Goal: Information Seeking & Learning: Learn about a topic

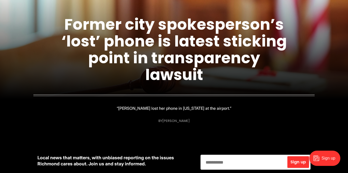
scroll to position [67, 0]
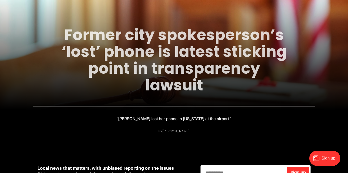
click at [233, 51] on link "Former city spokesperson’s ‘lost’ phone is latest sticking point in transparenc…" at bounding box center [173, 60] width 225 height 72
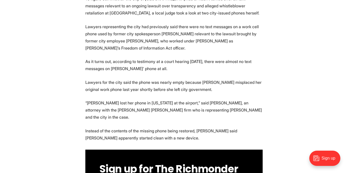
scroll to position [209, 0]
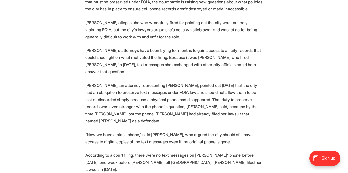
scroll to position [479, 0]
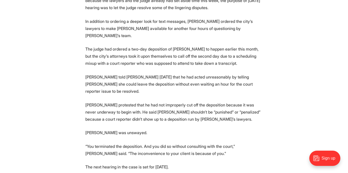
scroll to position [978, 0]
